Goal: Use online tool/utility: Utilize a website feature to perform a specific function

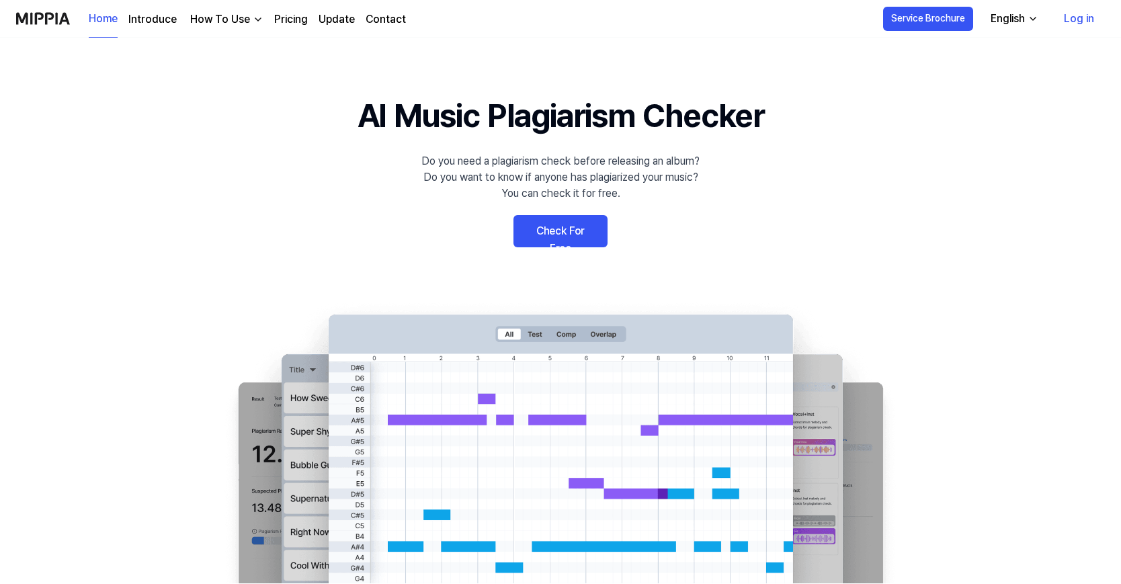
click at [1083, 13] on link "Log in" at bounding box center [1079, 19] width 52 height 38
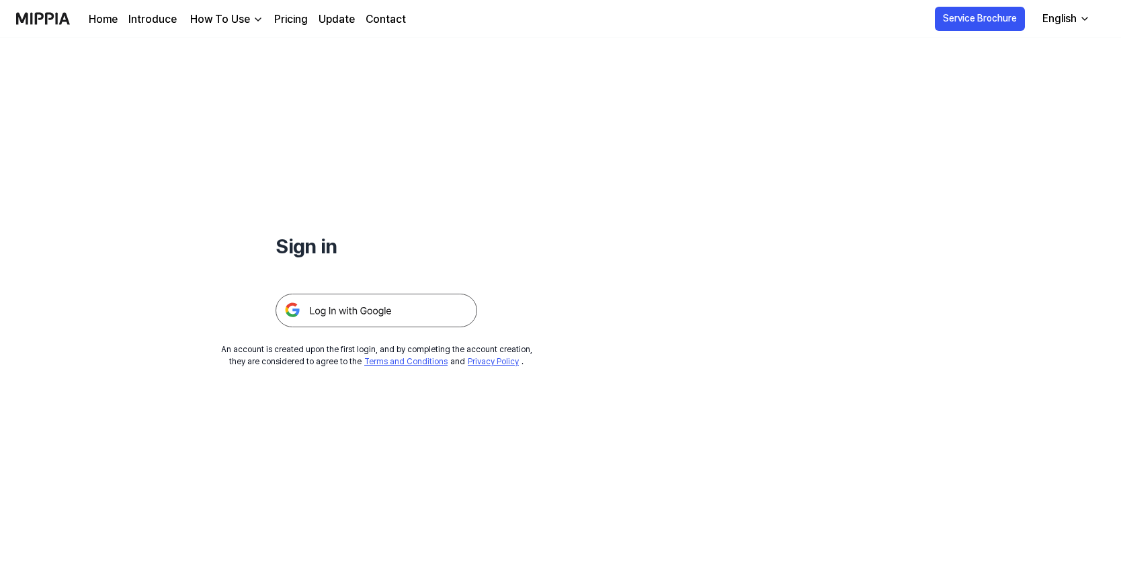
click at [368, 304] on img at bounding box center [377, 311] width 202 height 34
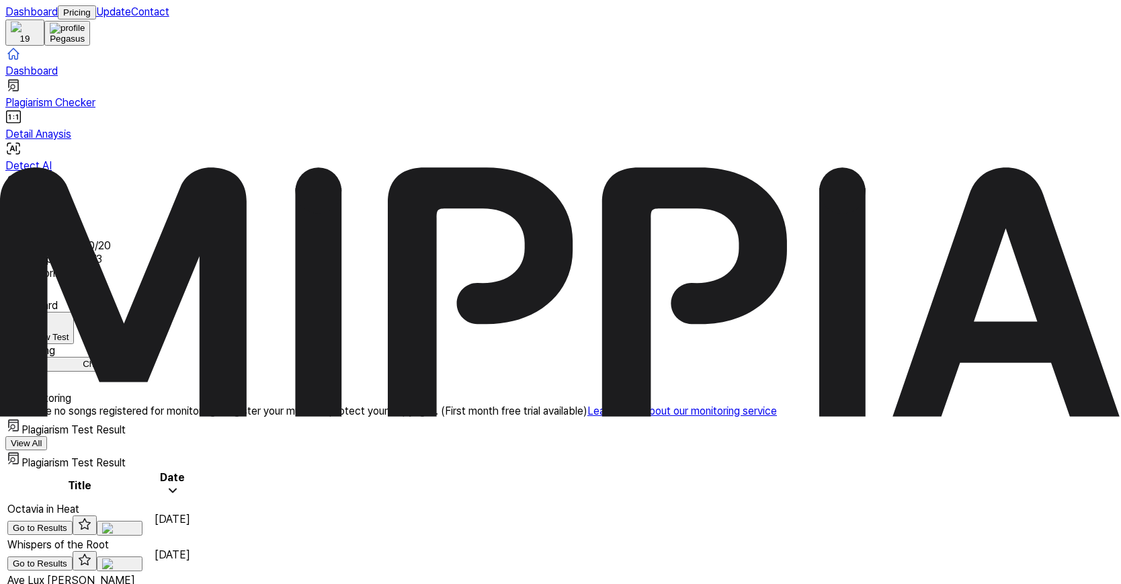
click at [69, 332] on div "Start New Test" at bounding box center [40, 337] width 58 height 10
click at [997, 110] on div "Plagiarism test" at bounding box center [967, 111] width 58 height 10
click at [997, 106] on div "Plagiarism test" at bounding box center [967, 111] width 58 height 10
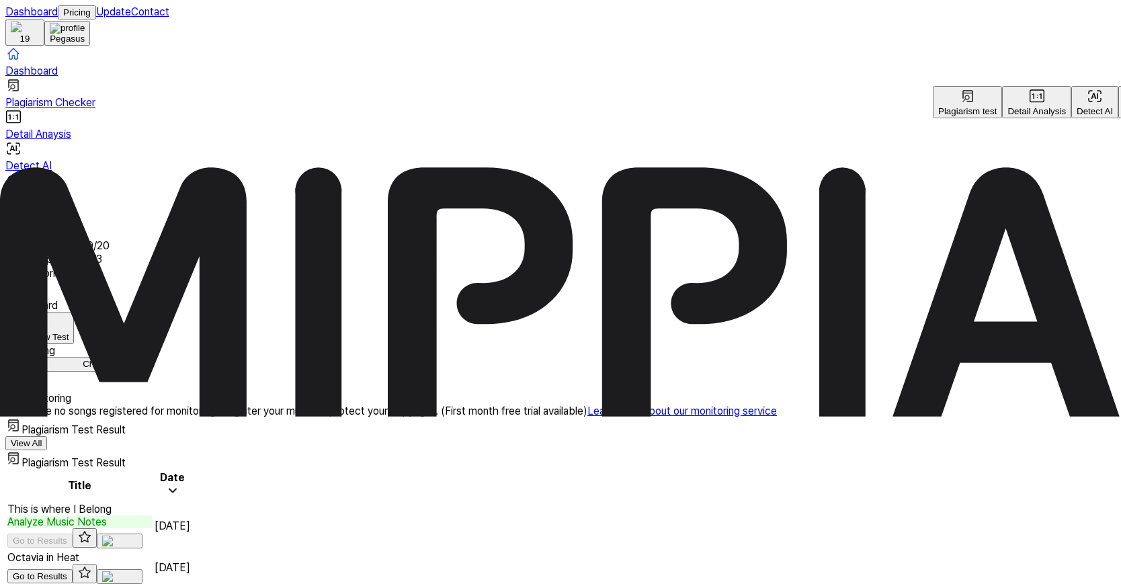
click at [153, 502] on td "This is where I Belong Analyze Music Notes Go to Results" at bounding box center [80, 525] width 146 height 47
click at [152, 516] on div "Analyze Music Notes" at bounding box center [79, 522] width 145 height 13
click at [153, 502] on td "This is where I Belong Analyze Music Notes Go to Results" at bounding box center [80, 525] width 146 height 47
click at [191, 502] on td "Aug 23, 2025" at bounding box center [172, 525] width 37 height 47
click at [152, 516] on div "Analyze Music Notes" at bounding box center [79, 522] width 145 height 13
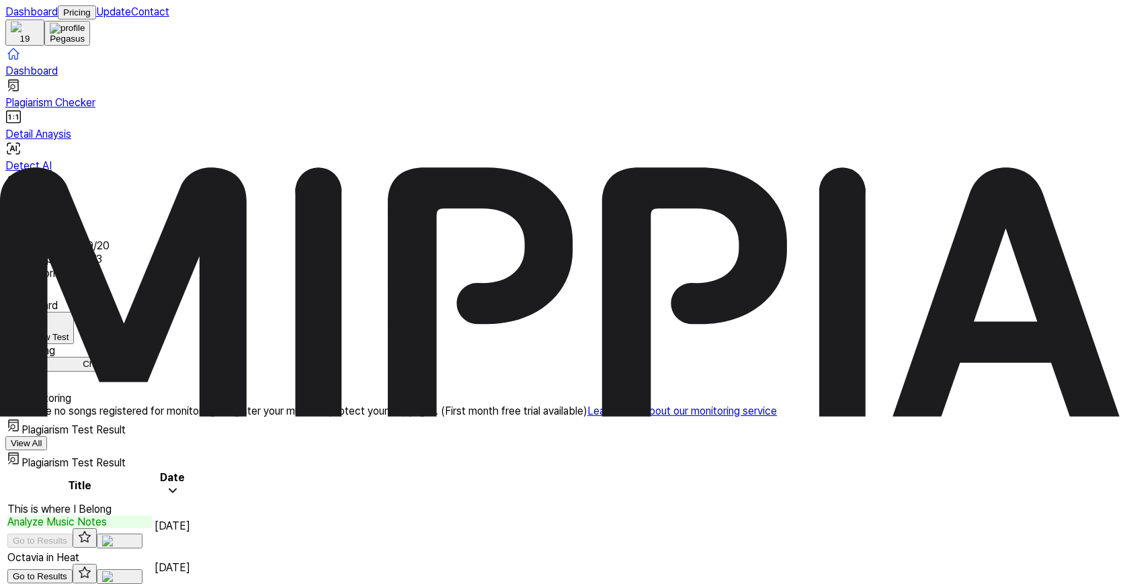
click at [47, 372] on button "View All" at bounding box center [26, 379] width 42 height 14
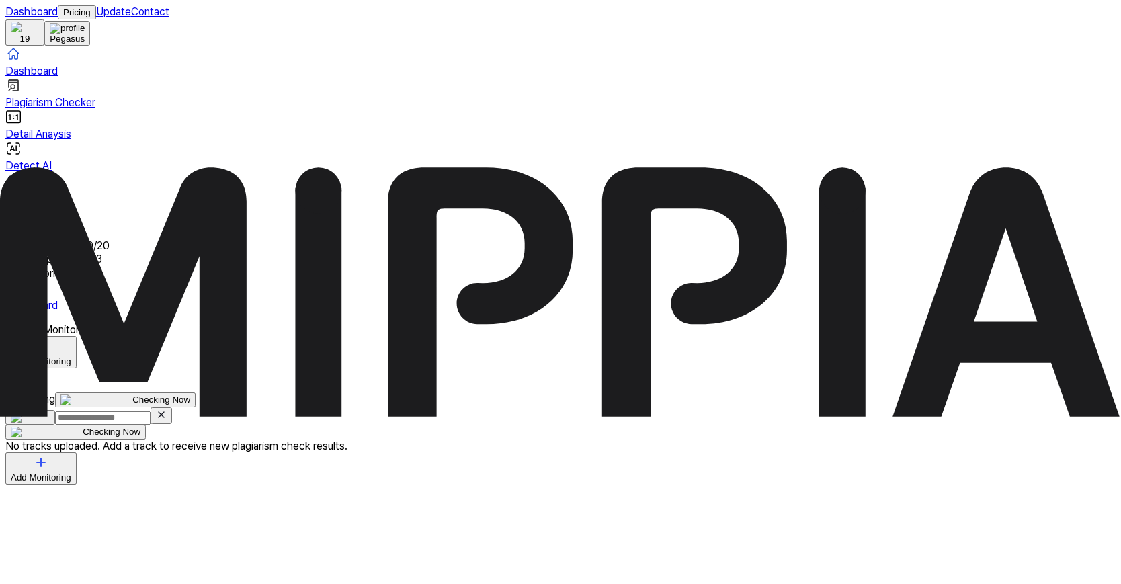
click at [27, 312] on icon at bounding box center [16, 323] width 22 height 22
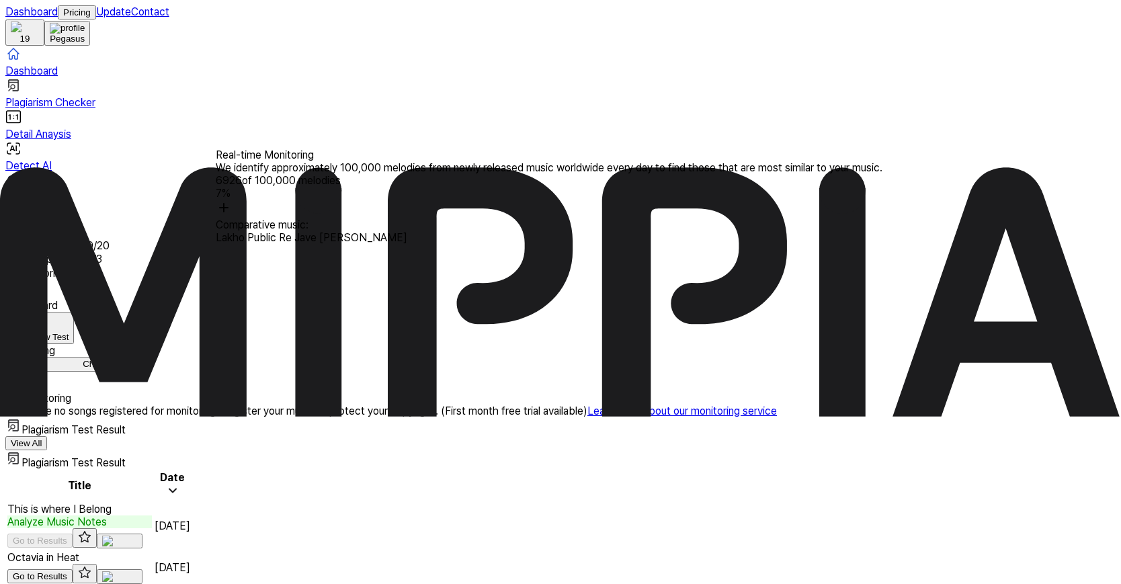
click at [146, 357] on button "Checking Now" at bounding box center [75, 364] width 140 height 15
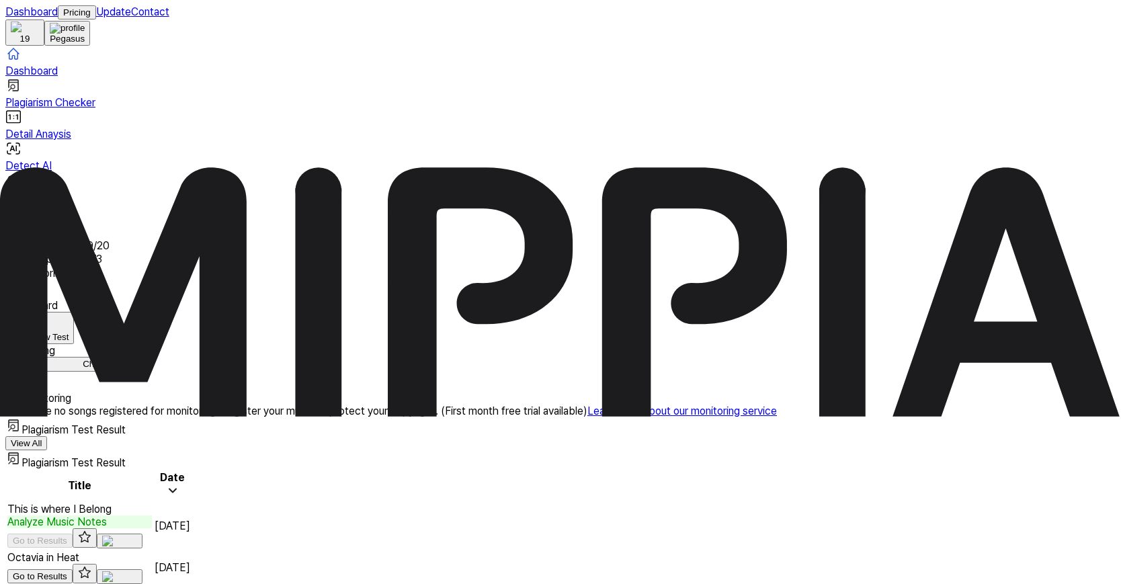
click at [153, 502] on td "This is where I Belong Analyze Music Notes Go to Results" at bounding box center [80, 525] width 146 height 47
click at [152, 516] on div "Analyze Music Notes" at bounding box center [79, 522] width 145 height 13
click at [73, 521] on button "Go to Results" at bounding box center [39, 528] width 65 height 14
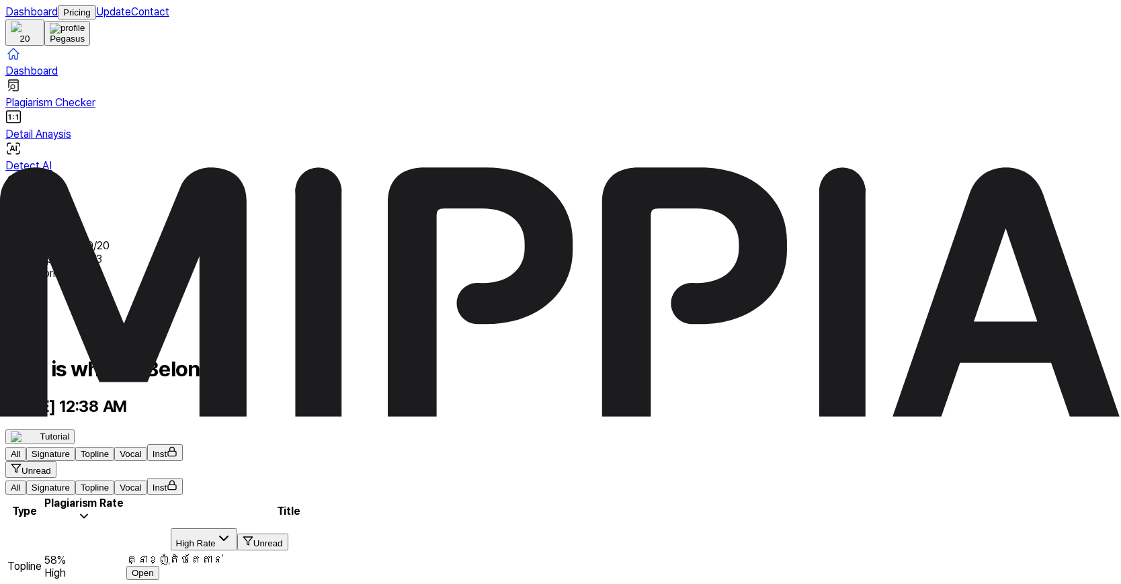
click at [159, 566] on button "Open" at bounding box center [142, 573] width 33 height 14
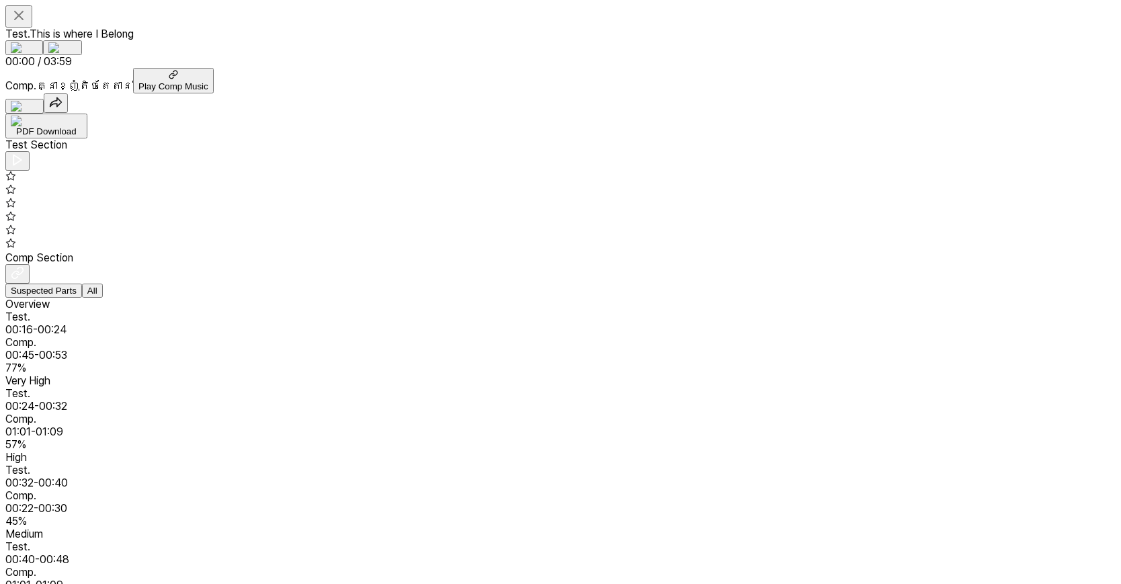
click at [24, 153] on icon at bounding box center [17, 159] width 13 height 13
click at [16, 171] on icon at bounding box center [10, 176] width 11 height 11
click at [472, 284] on div at bounding box center [560, 284] width 1110 height 0
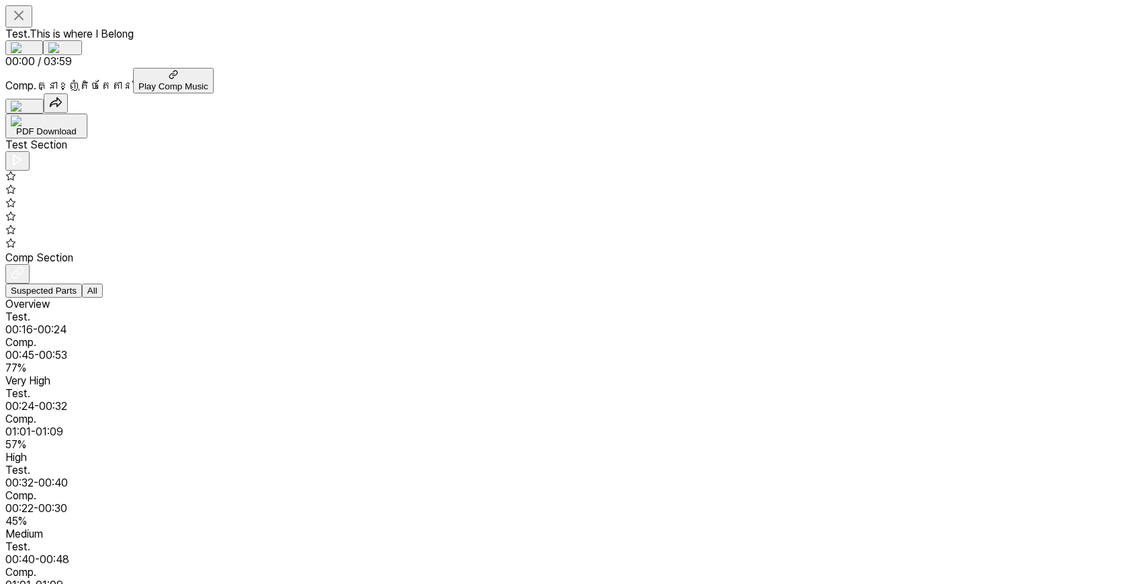
click at [472, 284] on div at bounding box center [560, 284] width 1110 height 0
click at [22, 155] on icon at bounding box center [17, 160] width 8 height 10
click at [21, 155] on icon at bounding box center [20, 159] width 2 height 9
click at [24, 266] on icon at bounding box center [17, 272] width 13 height 13
click at [103, 425] on div "01:01 - 01:09" at bounding box center [560, 431] width 1110 height 13
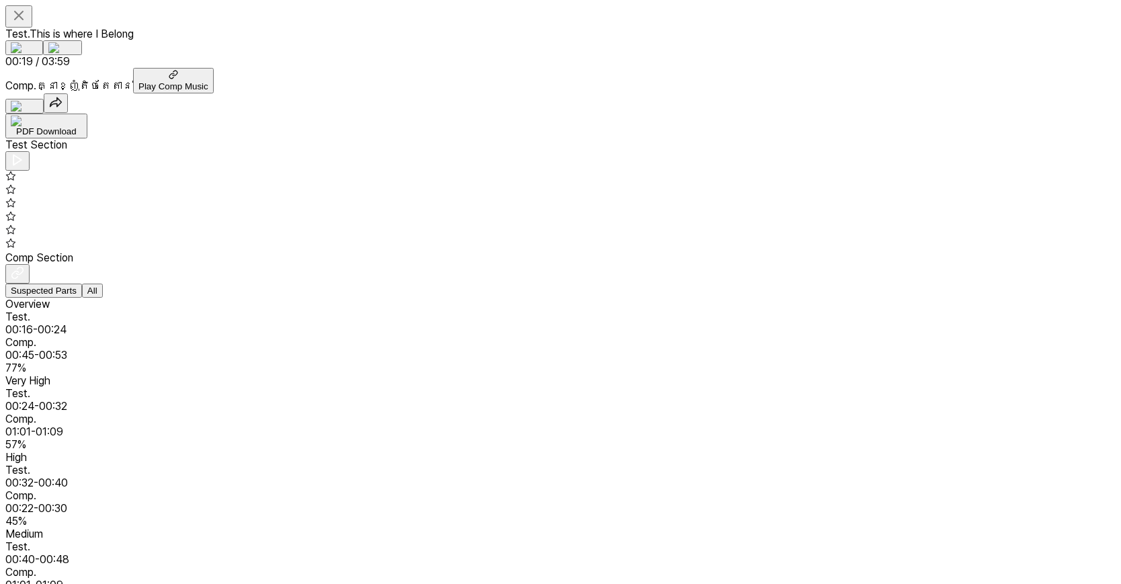
click at [21, 17] on icon at bounding box center [19, 15] width 16 height 16
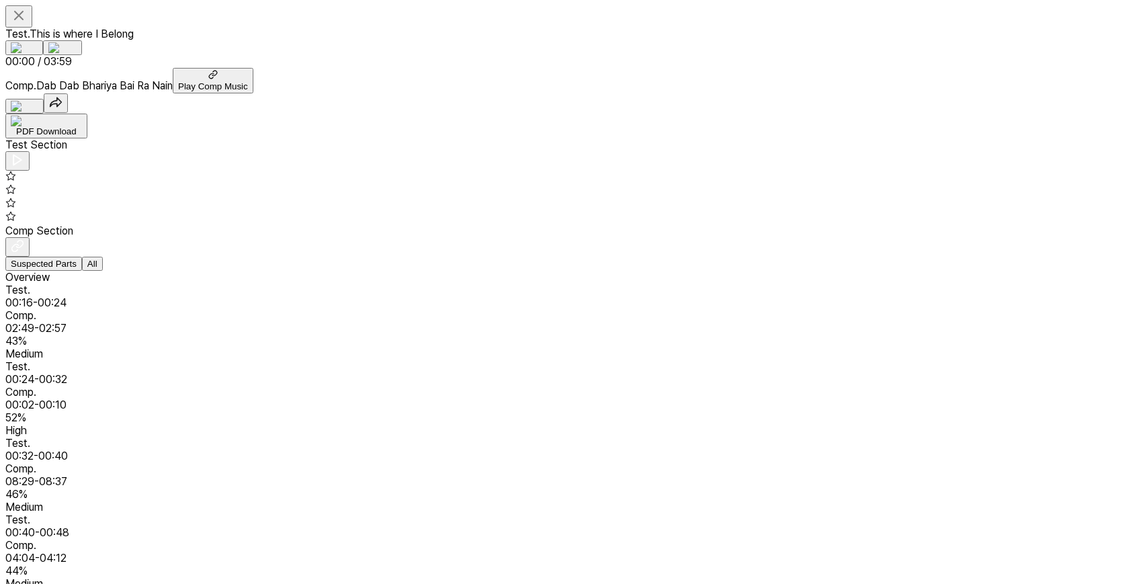
click at [24, 239] on icon at bounding box center [17, 245] width 13 height 13
